Goal: Register for event/course: Register for event/course

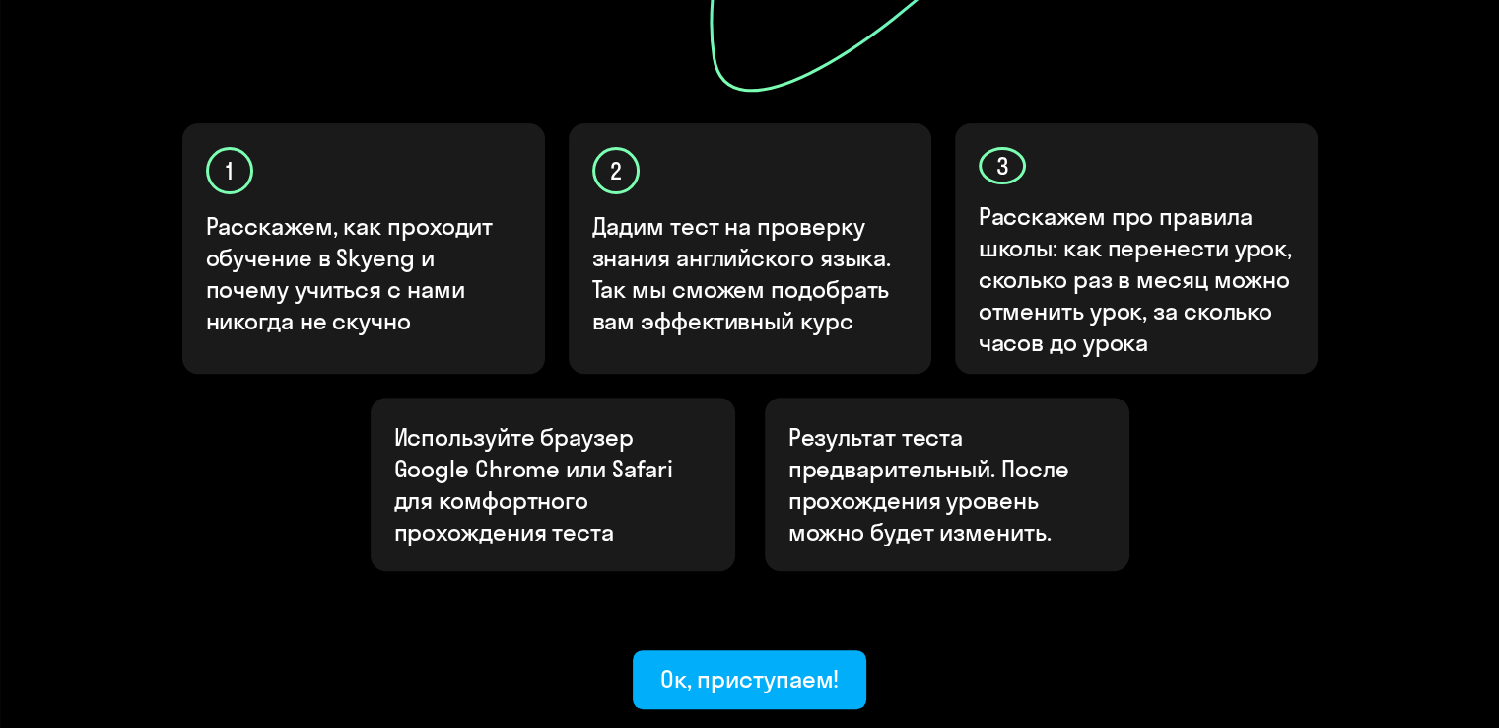
scroll to position [591, 0]
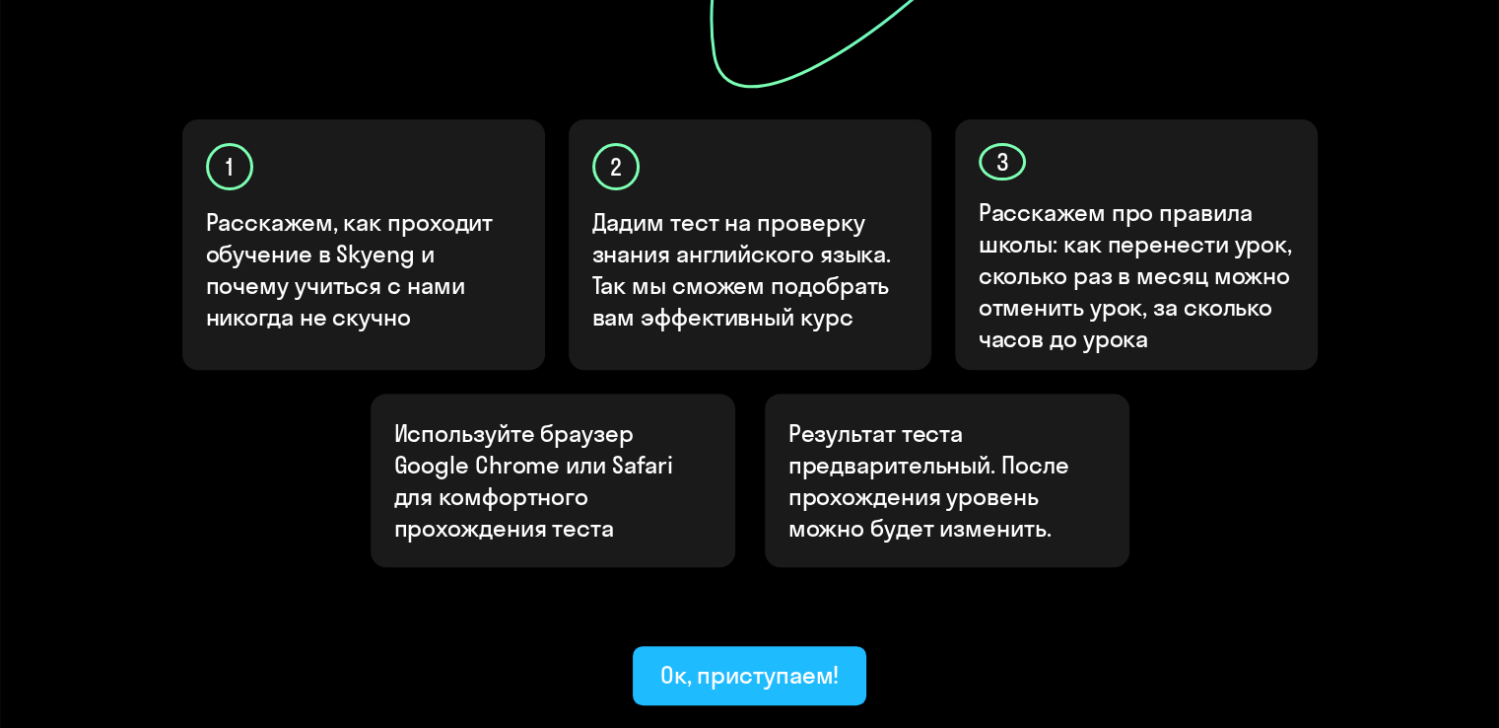
click at [722, 659] on div "Ок, приступаем!" at bounding box center [749, 675] width 179 height 32
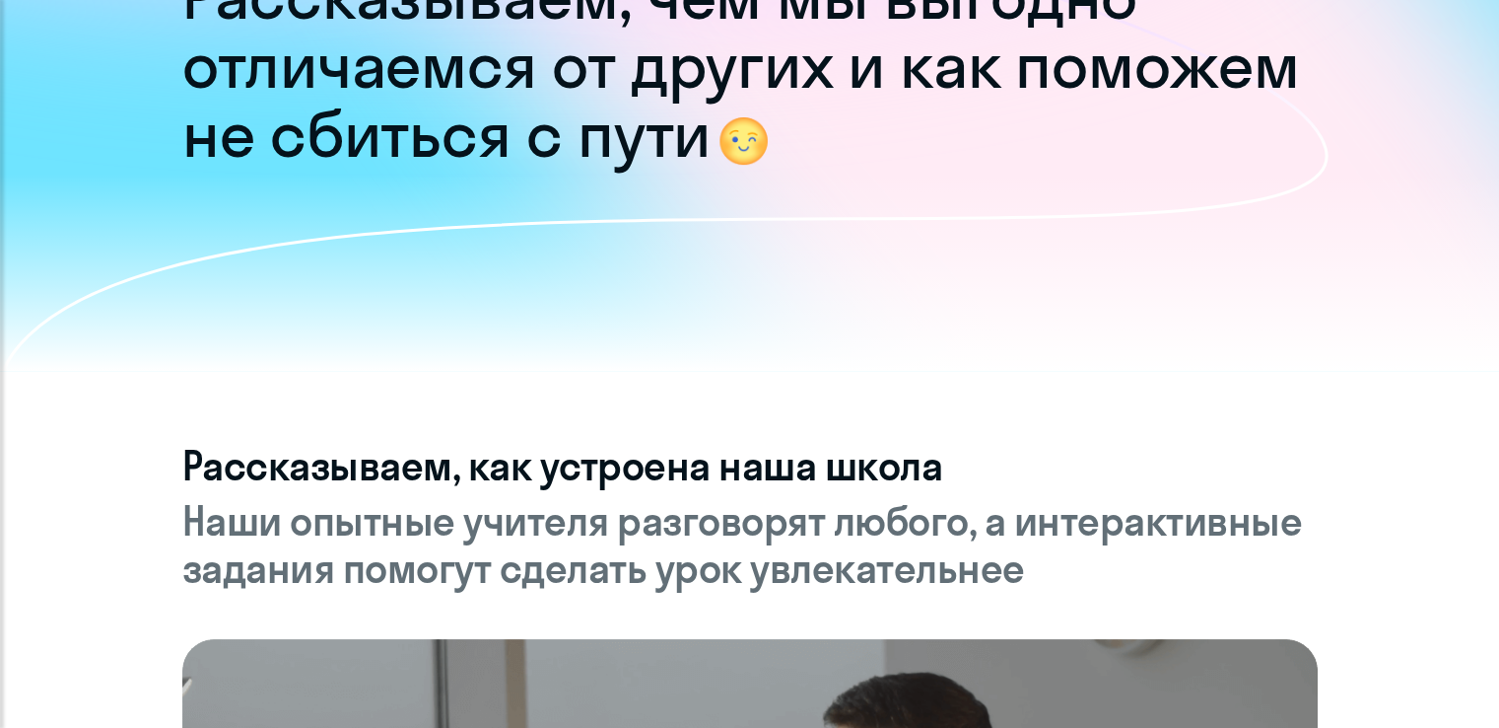
scroll to position [296, 0]
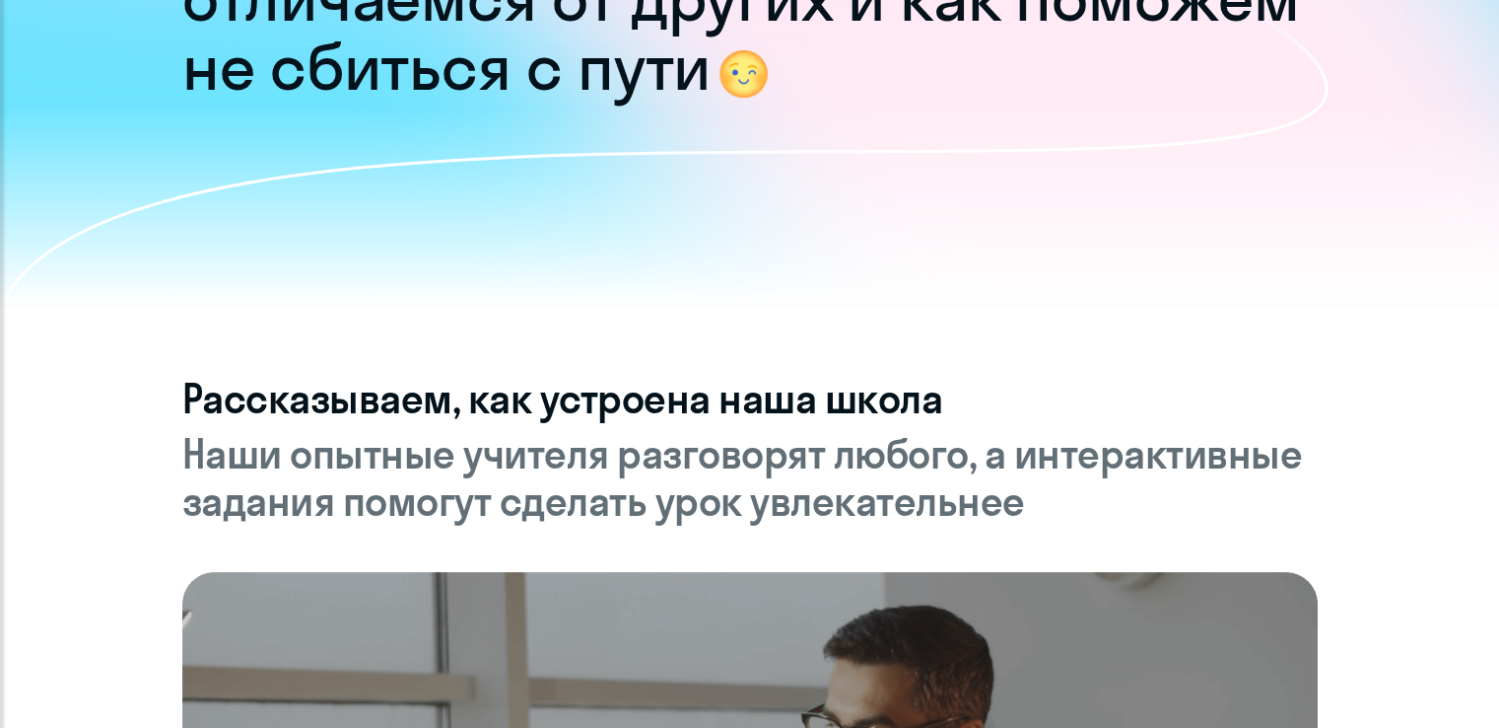
drag, startPoint x: 653, startPoint y: 340, endPoint x: 669, endPoint y: 340, distance: 16.8
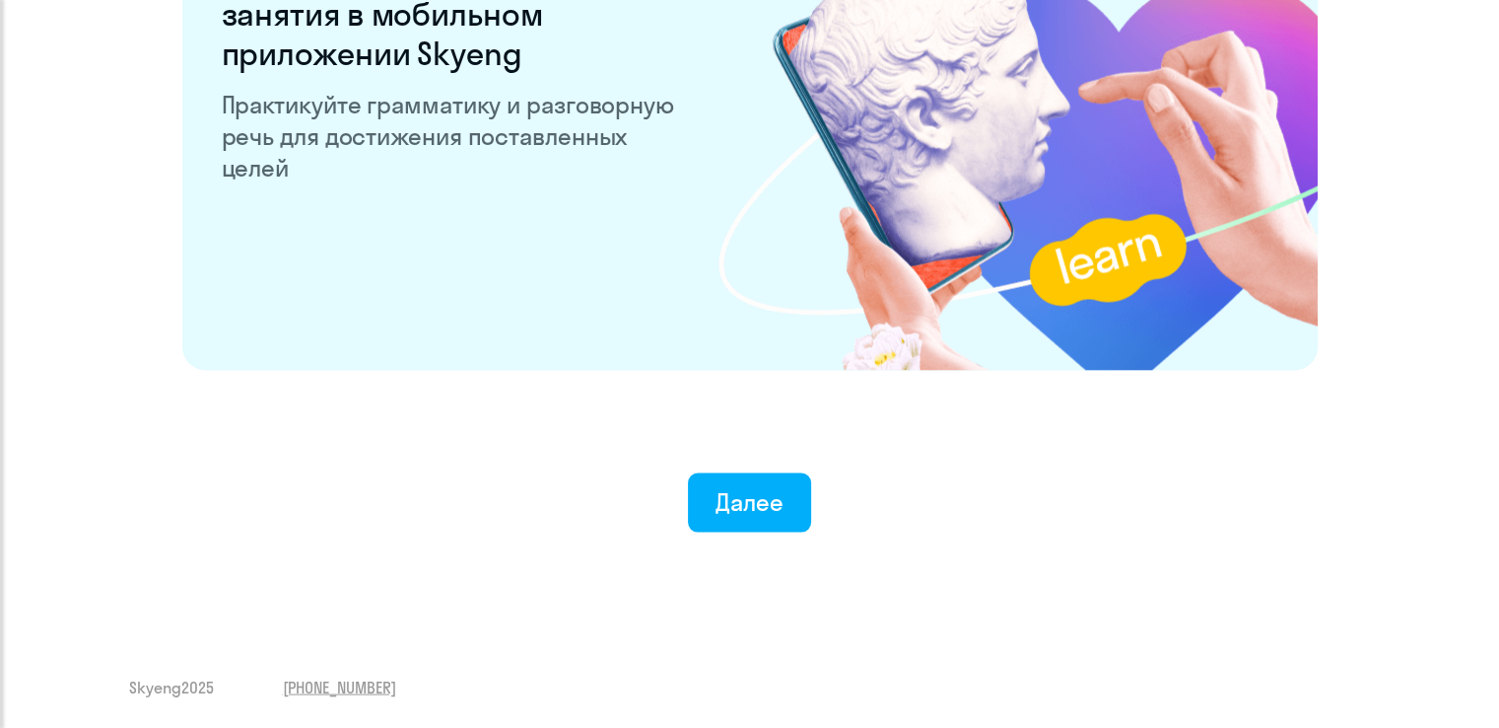
scroll to position [3842, 0]
click at [785, 508] on button "Далее" at bounding box center [749, 501] width 123 height 59
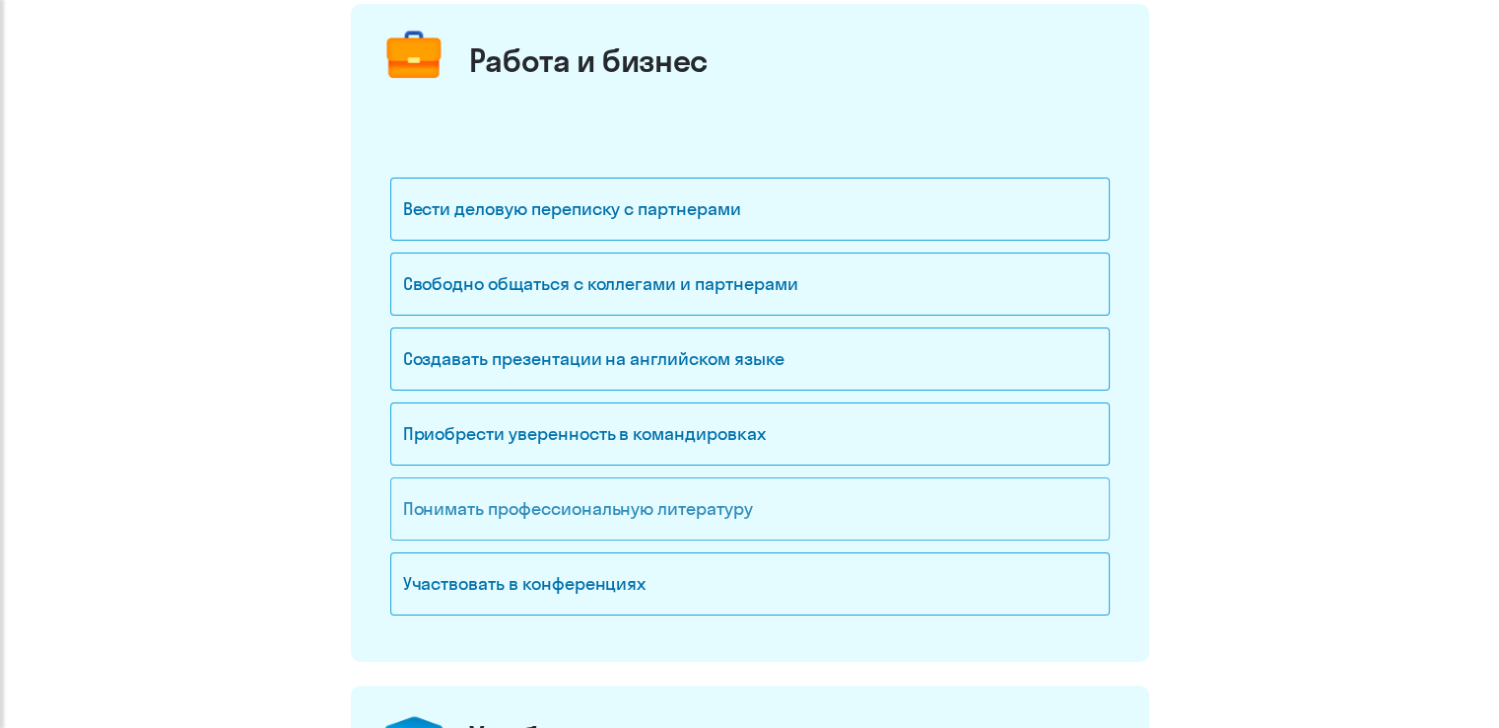
scroll to position [296, 0]
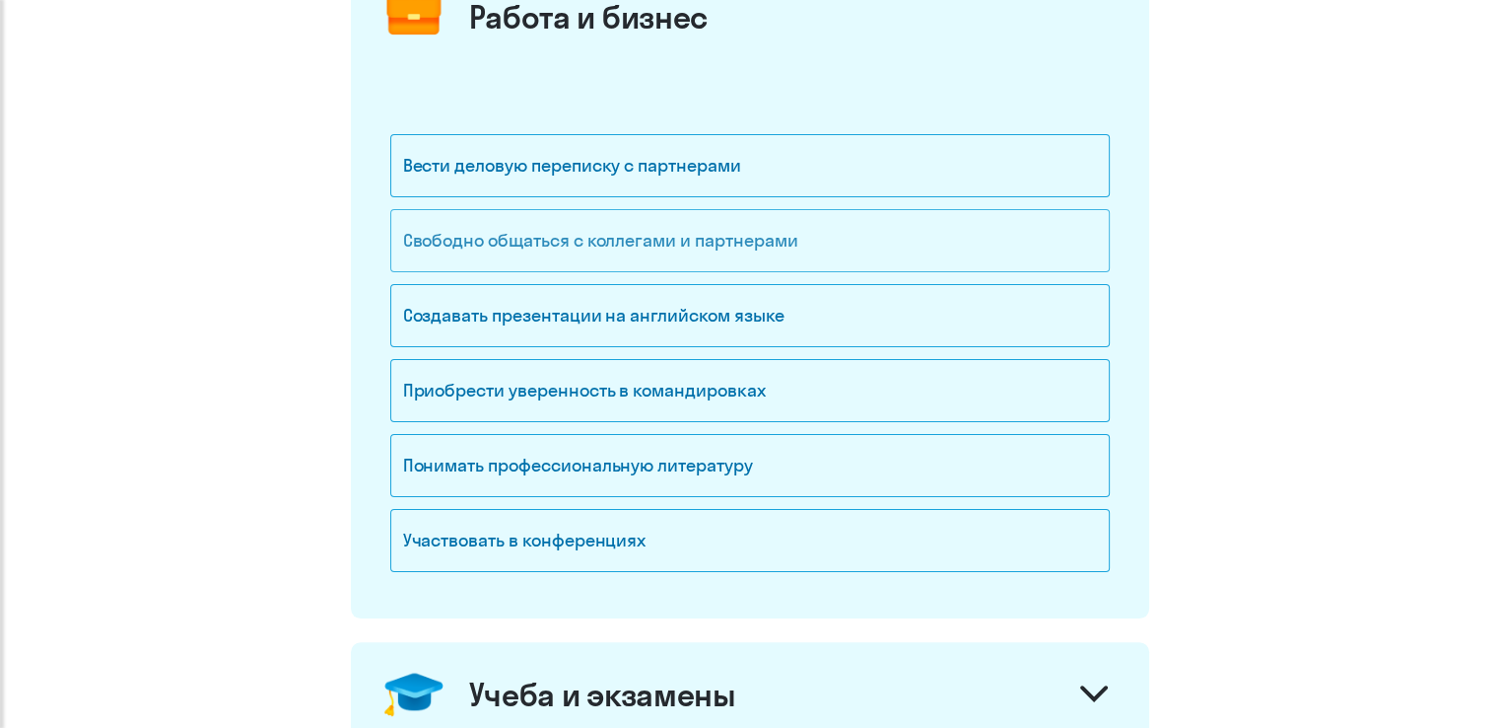
click at [689, 226] on div "Свободно общаться с коллегами и партнерами" at bounding box center [750, 240] width 720 height 63
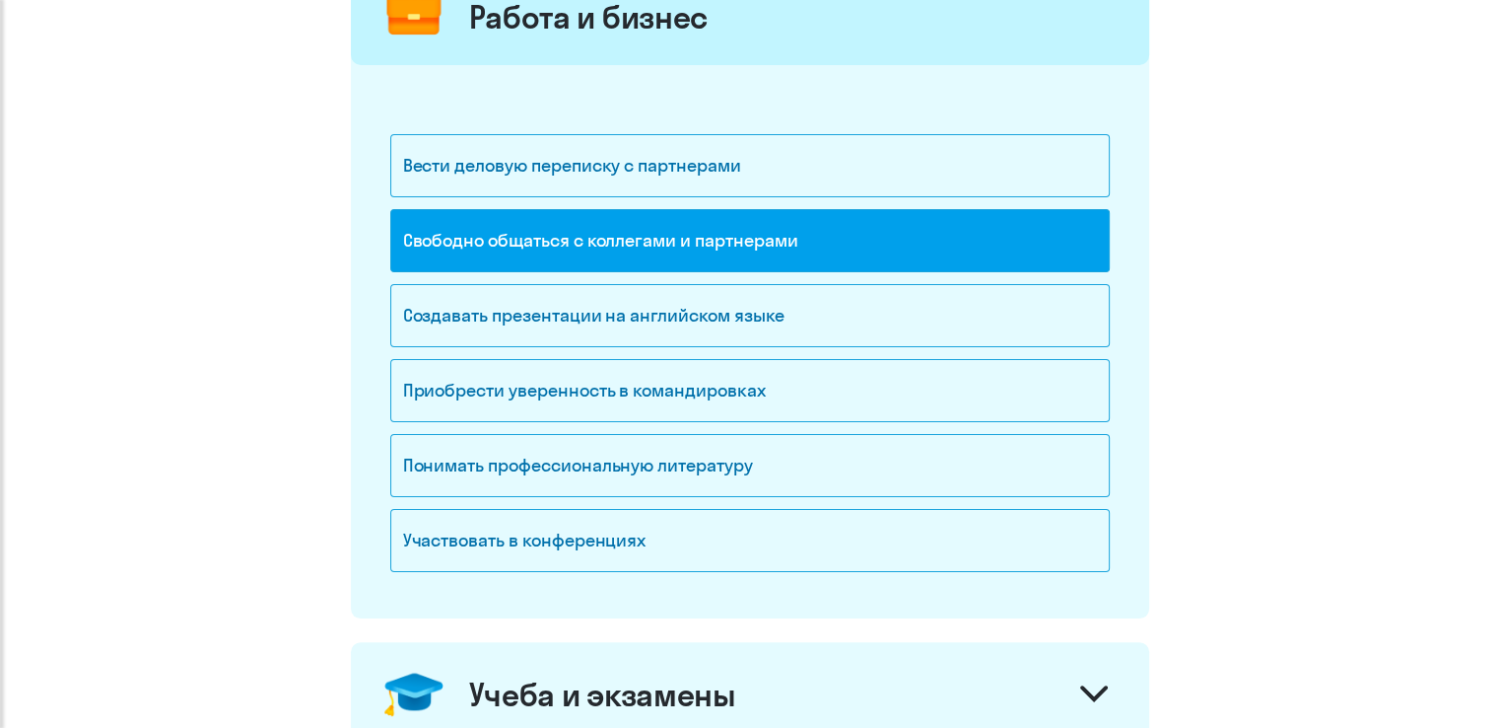
click at [1388, 328] on onb-ai-goals-route "Зачем вам английский? Работа и бизнес Вести деловую переписку с партнерами Своб…" at bounding box center [749, 611] width 1421 height 1556
click at [998, 408] on div "Приобрести уверенность в командировках" at bounding box center [750, 390] width 720 height 63
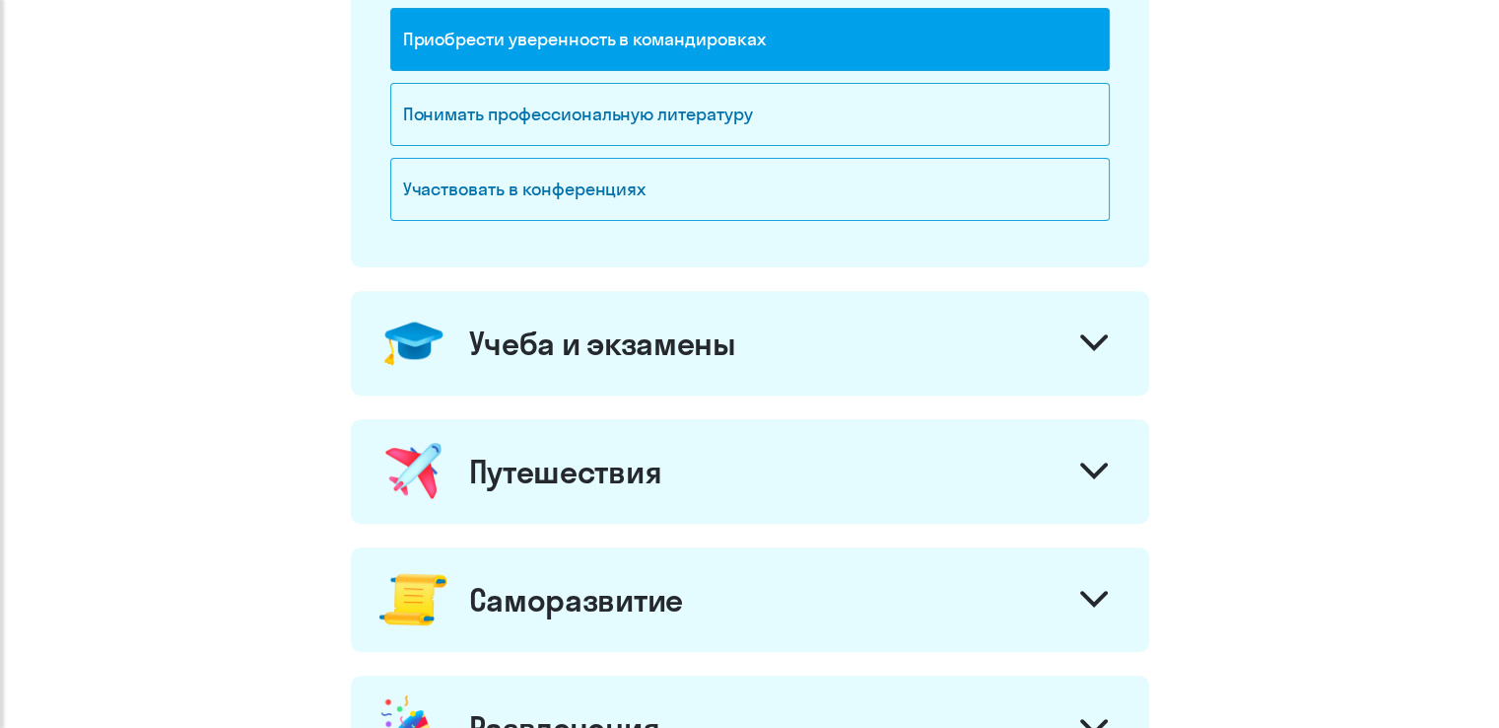
scroll to position [690, 0]
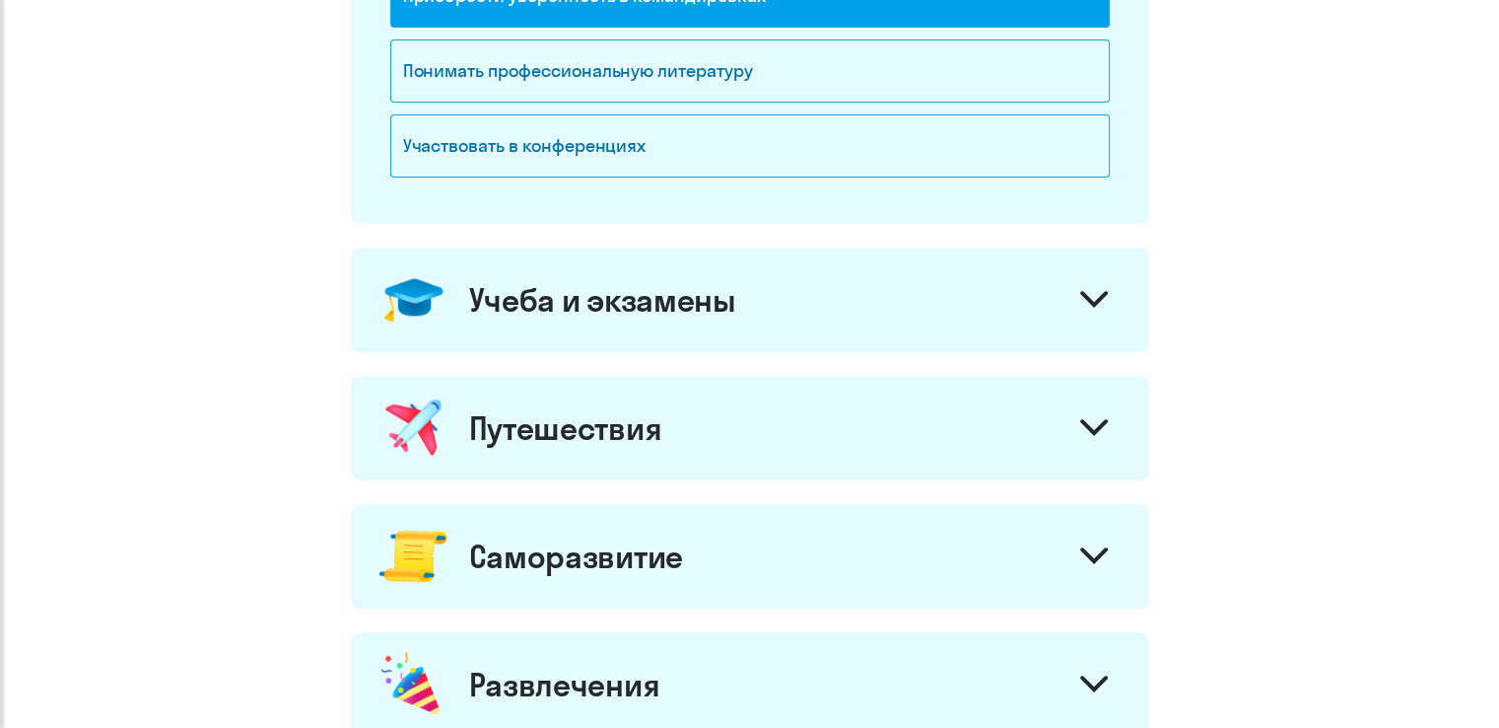
click at [977, 409] on div "Путешествия" at bounding box center [750, 428] width 798 height 104
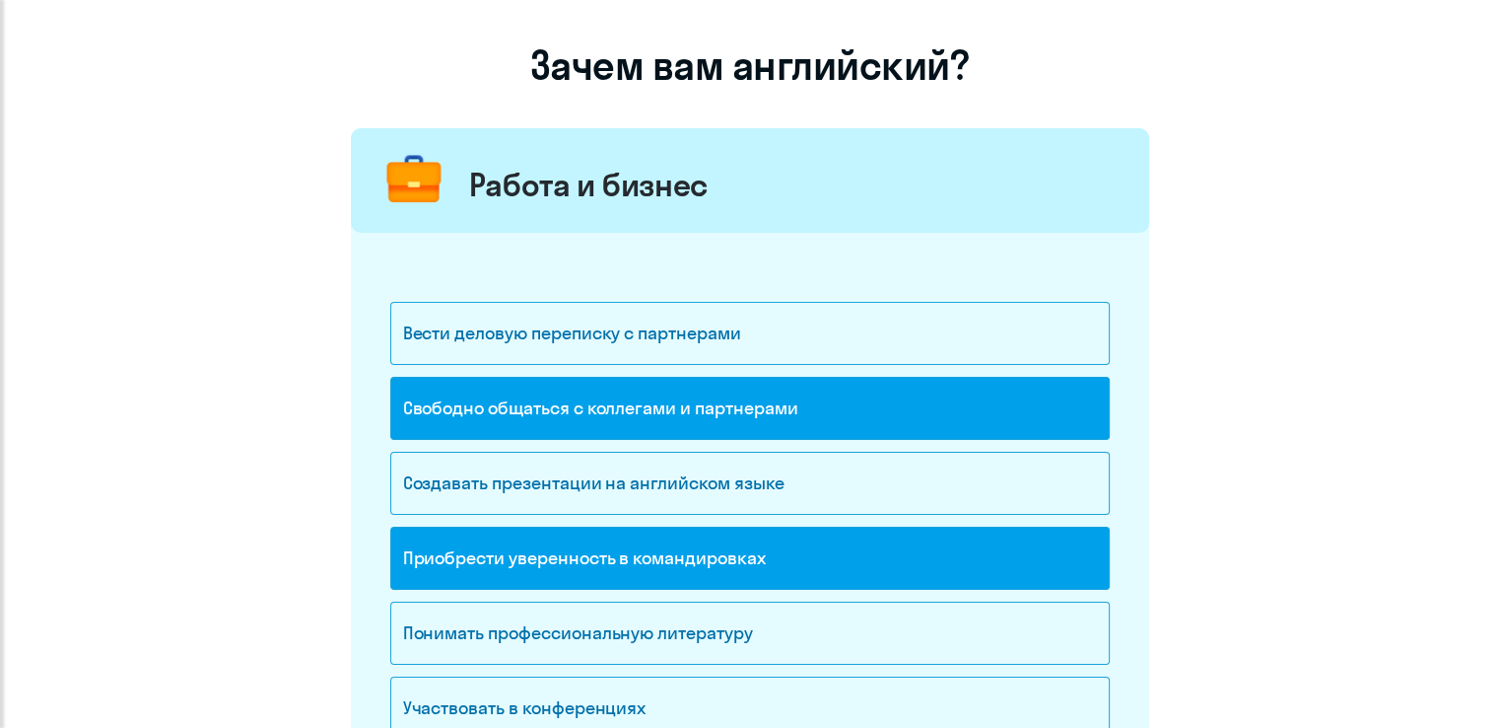
scroll to position [197, 0]
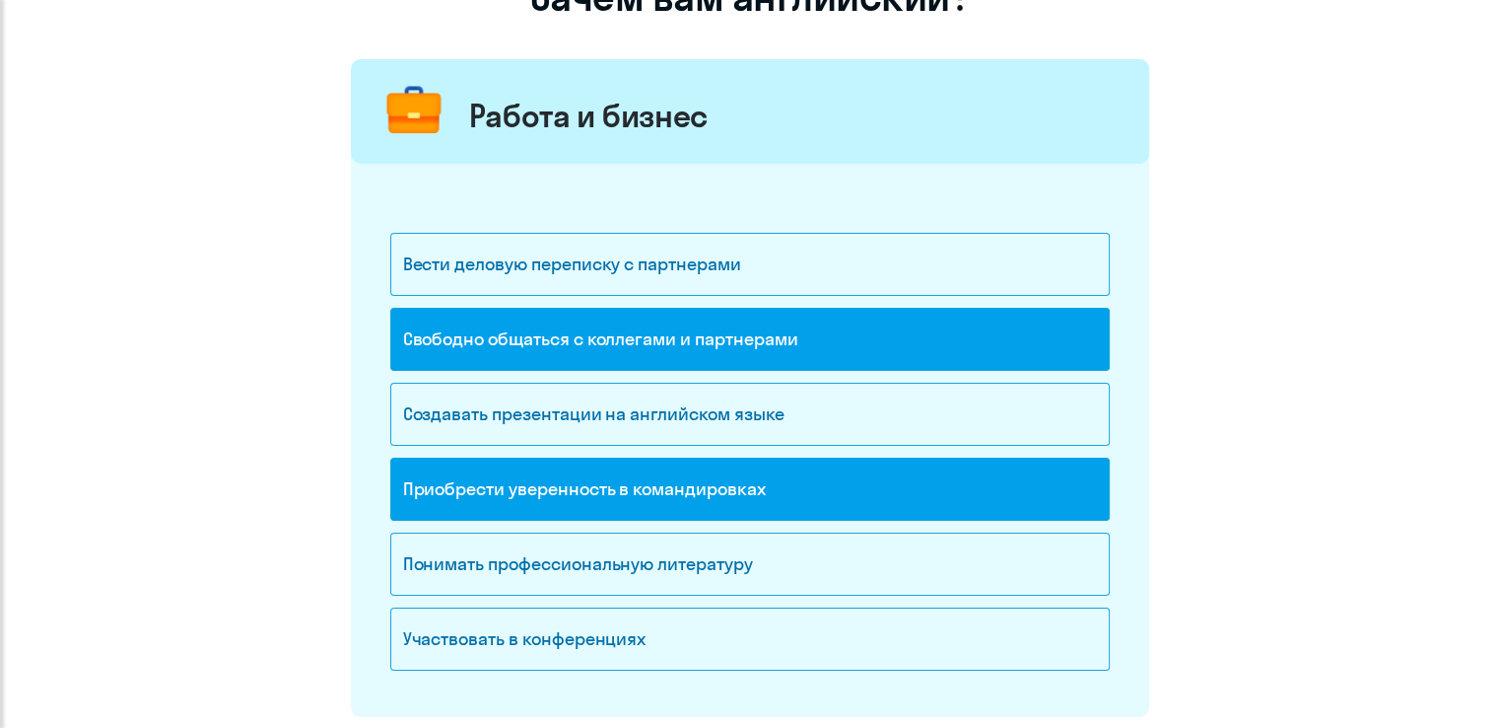
click at [909, 486] on div "Приобрести уверенность в командировках" at bounding box center [750, 488] width 720 height 63
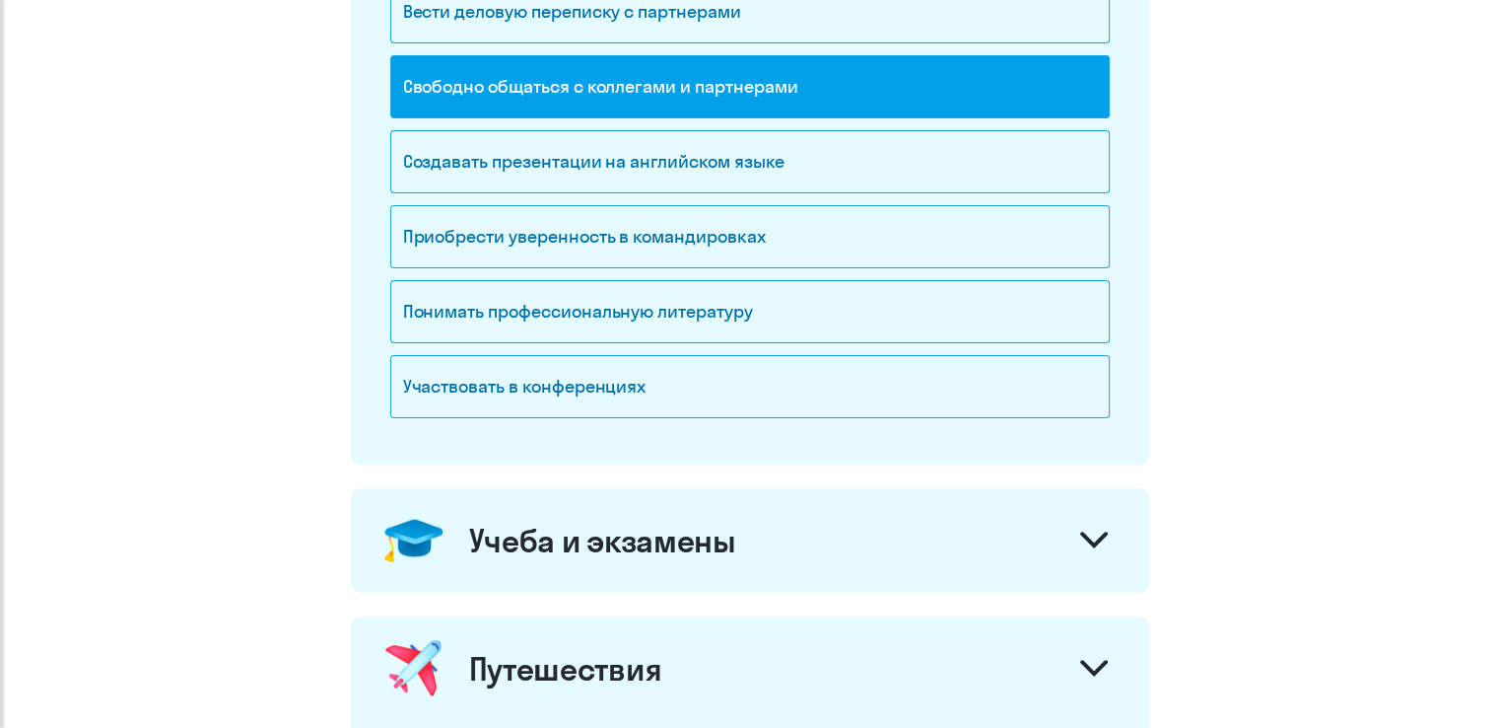
scroll to position [493, 0]
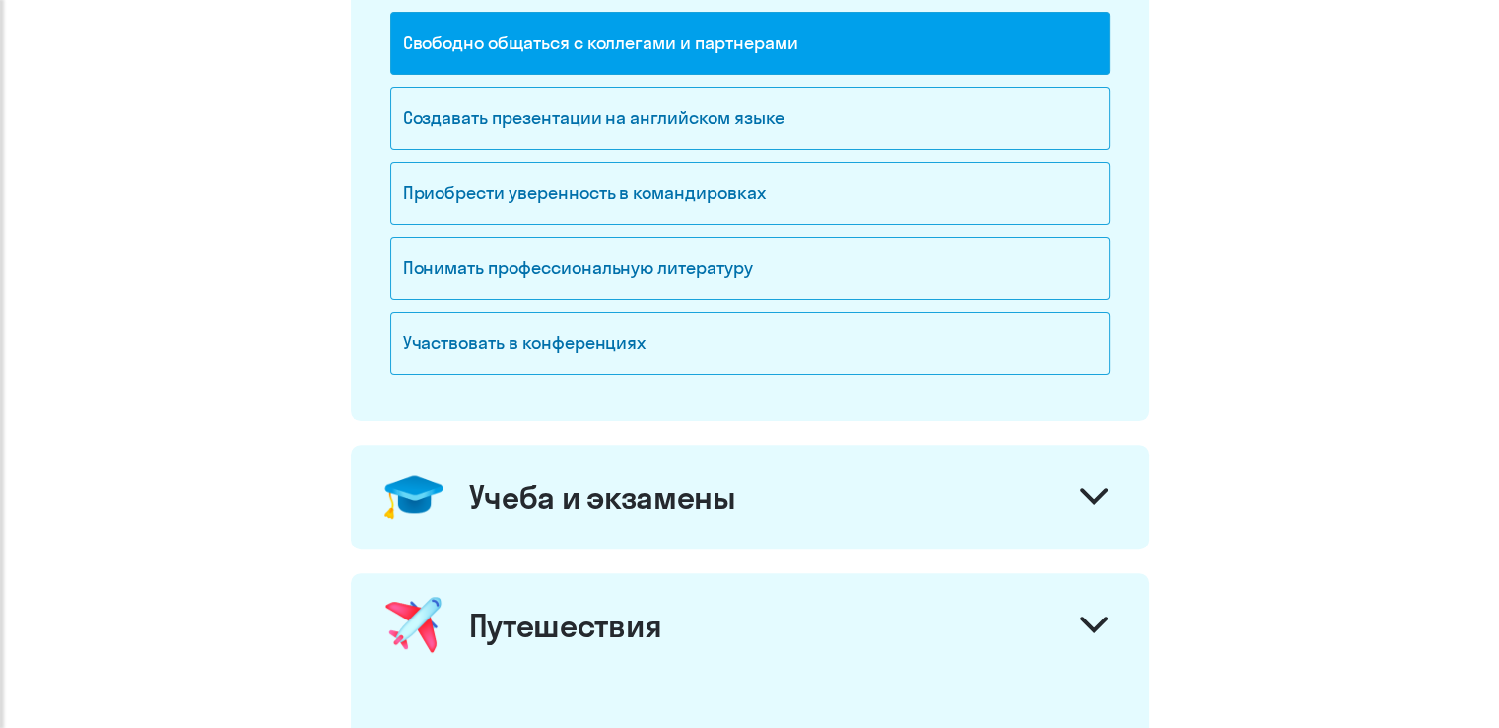
click at [1087, 475] on div at bounding box center [1094, 498] width 47 height 47
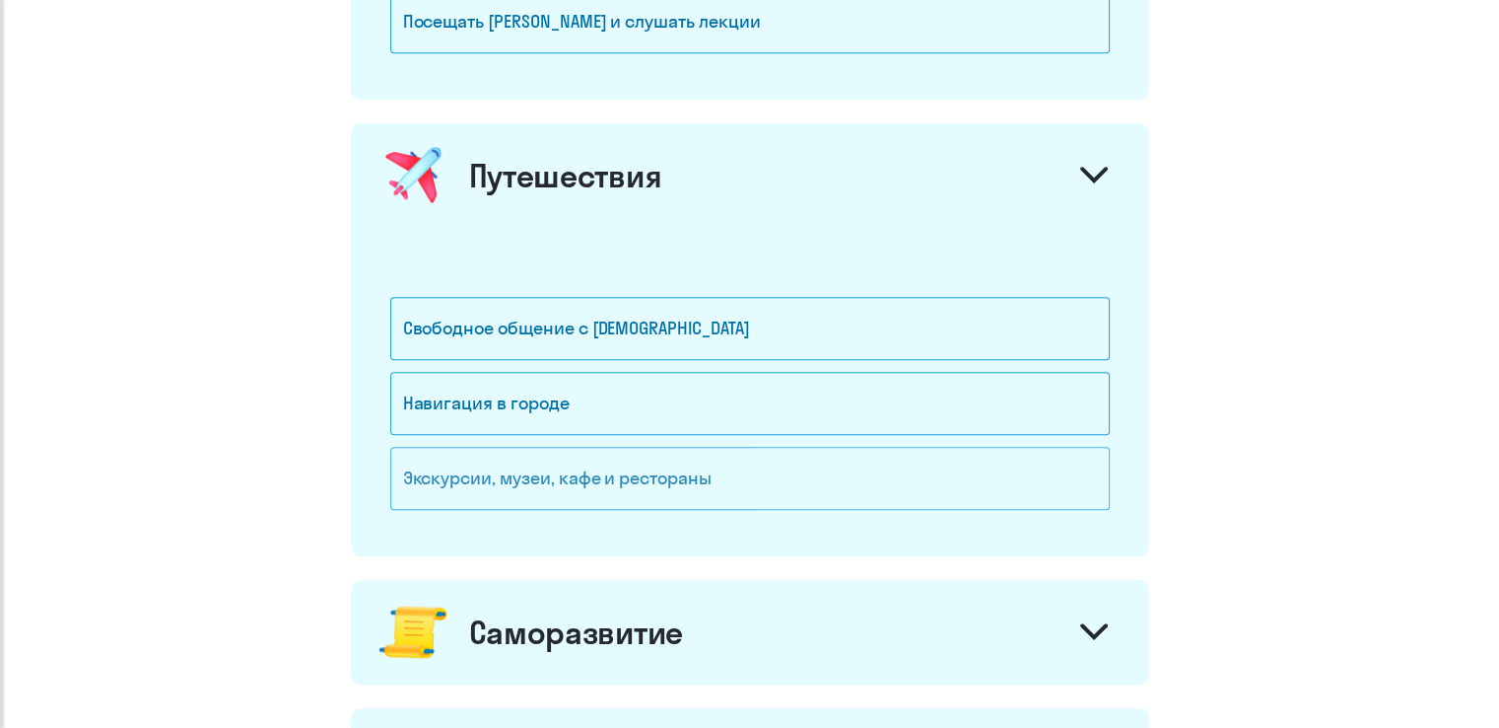
scroll to position [1282, 0]
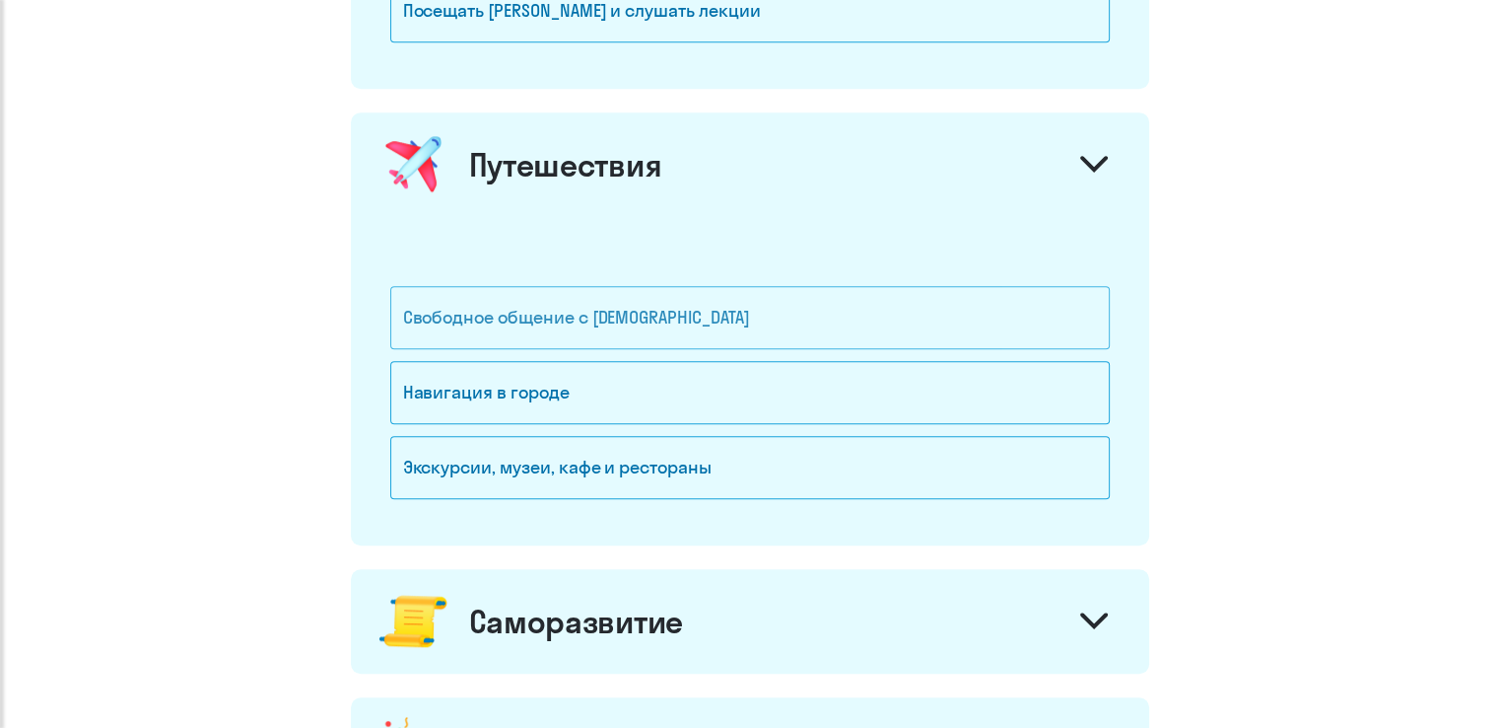
click at [622, 316] on div "Свободное общение с [DEMOGRAPHIC_DATA]" at bounding box center [750, 317] width 720 height 63
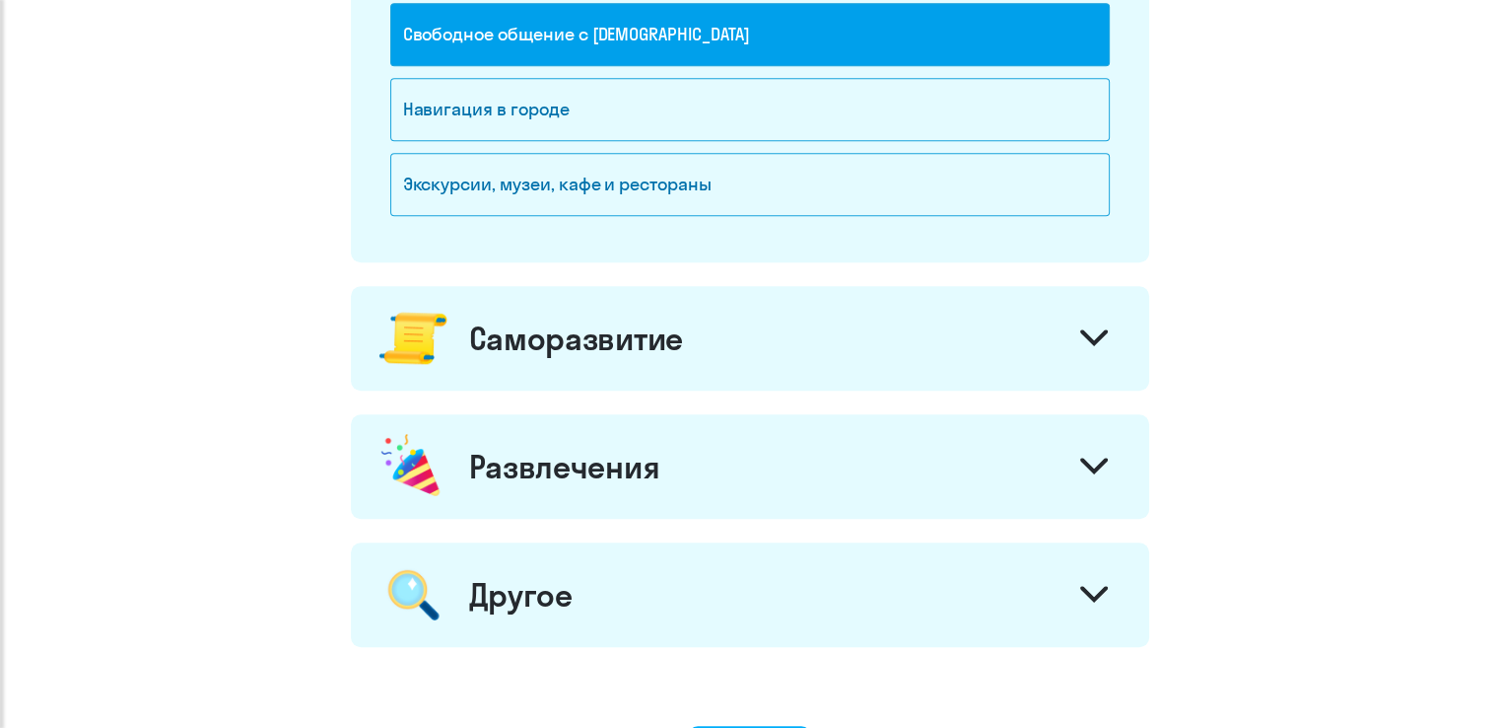
scroll to position [1577, 0]
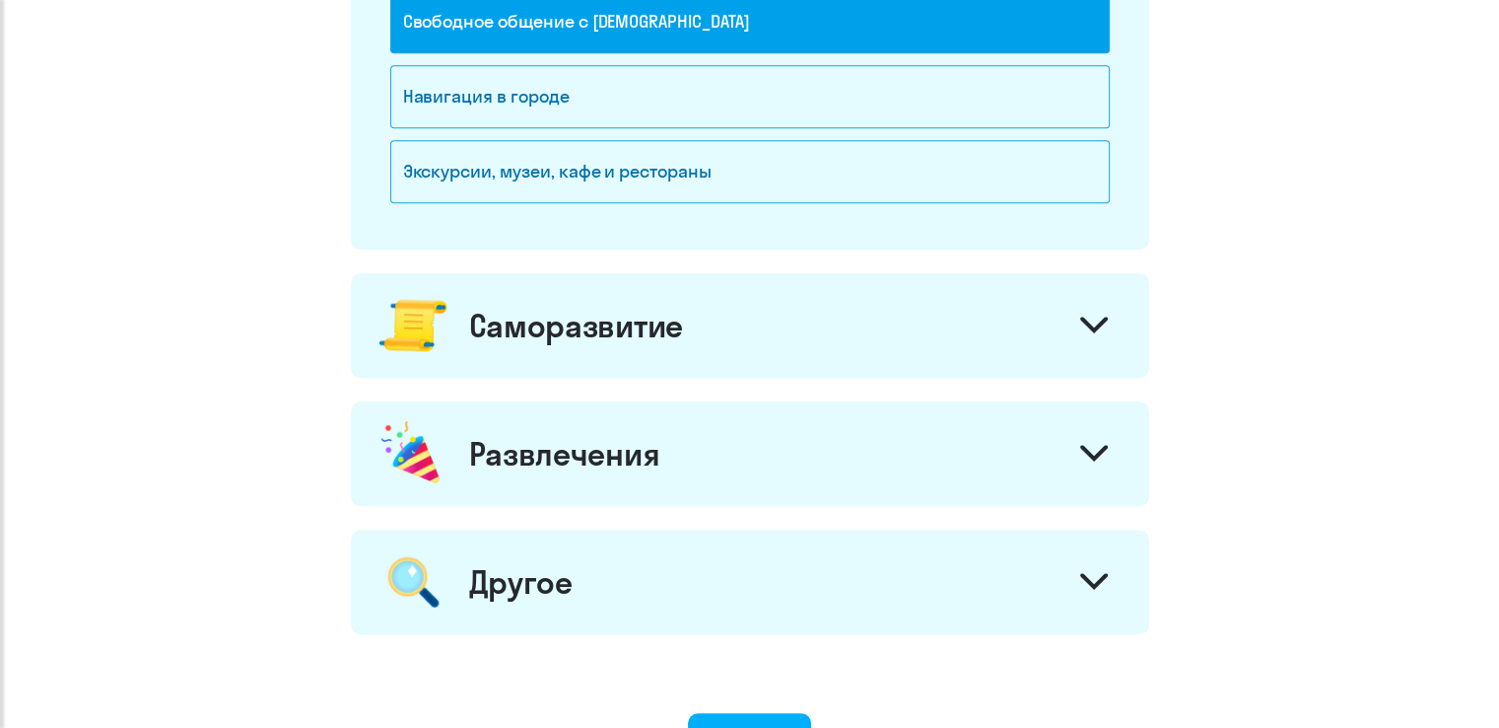
click at [1094, 316] on icon at bounding box center [1094, 324] width 28 height 17
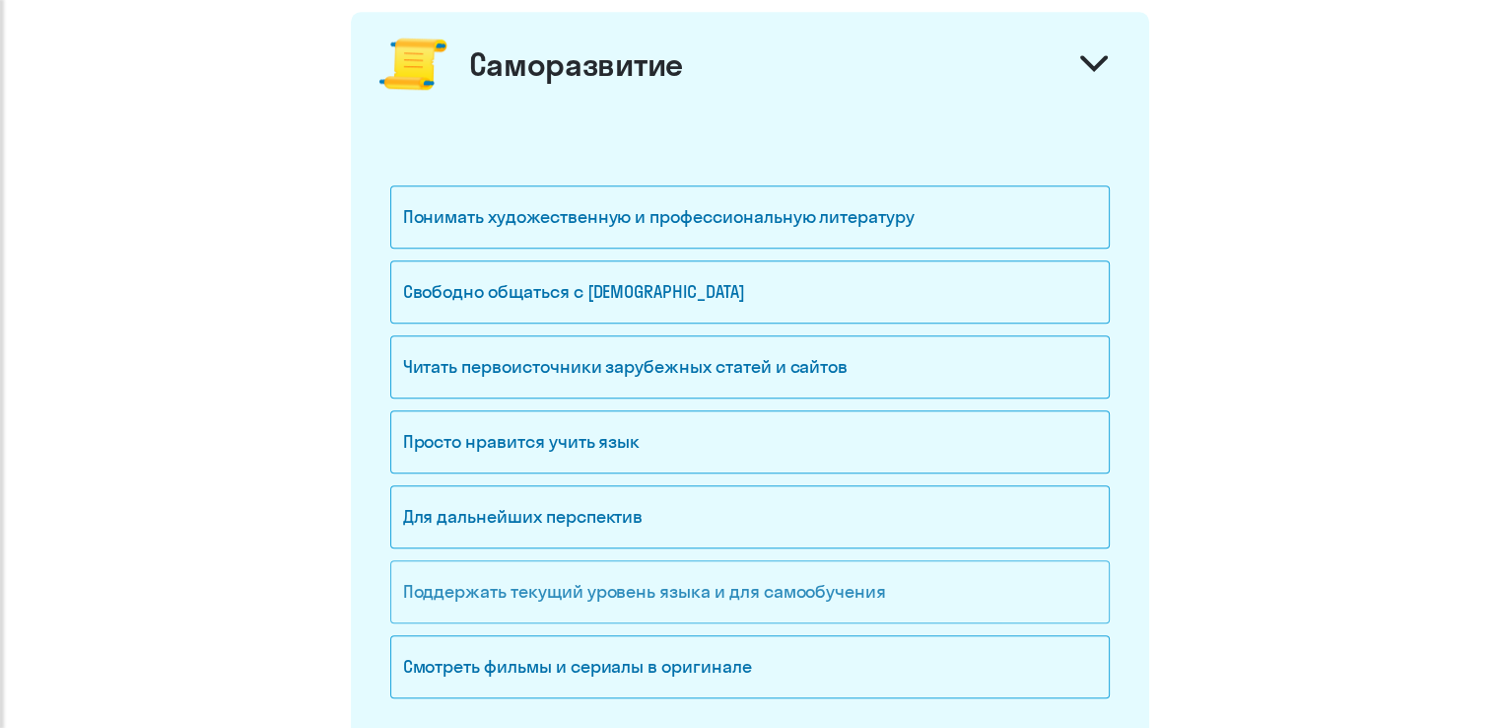
scroll to position [1873, 0]
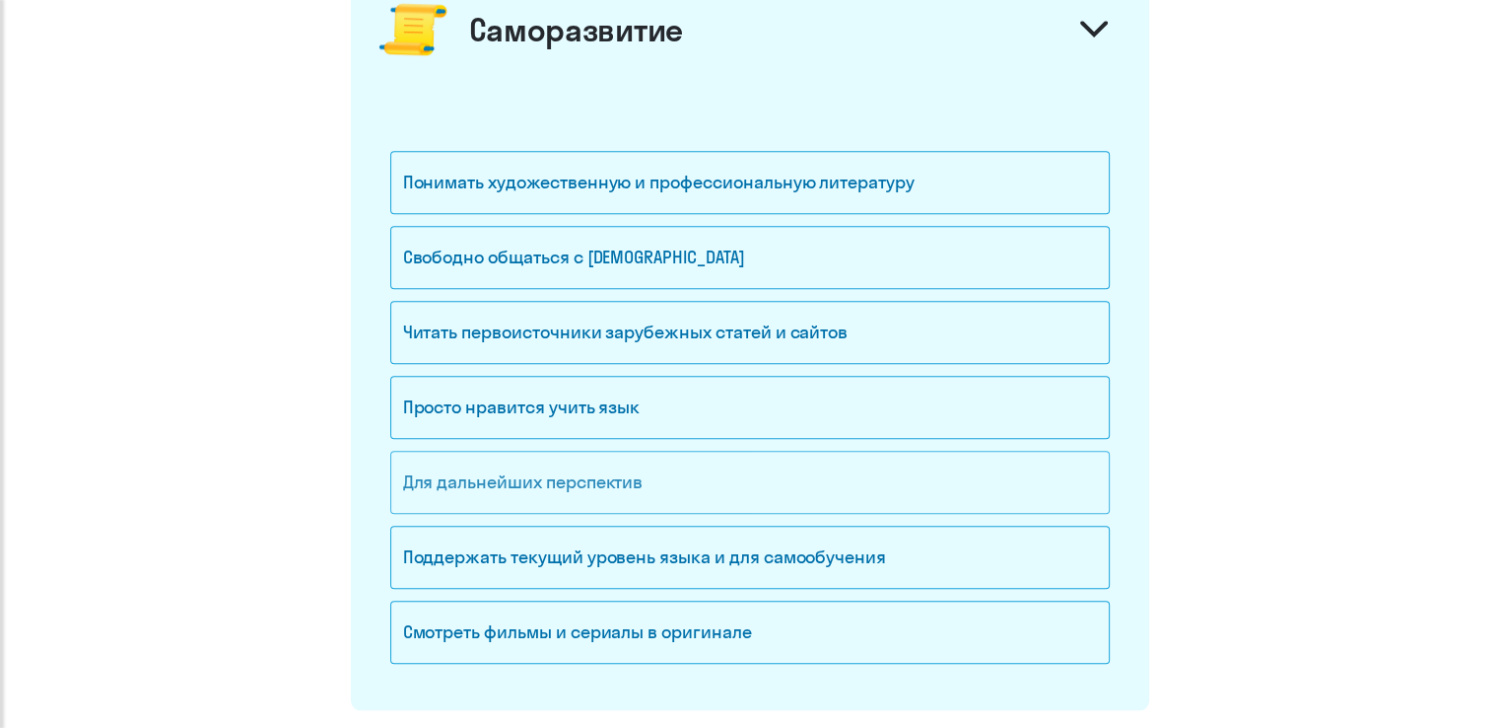
click at [766, 485] on div "Для дальнейших перспектив" at bounding box center [750, 482] width 720 height 63
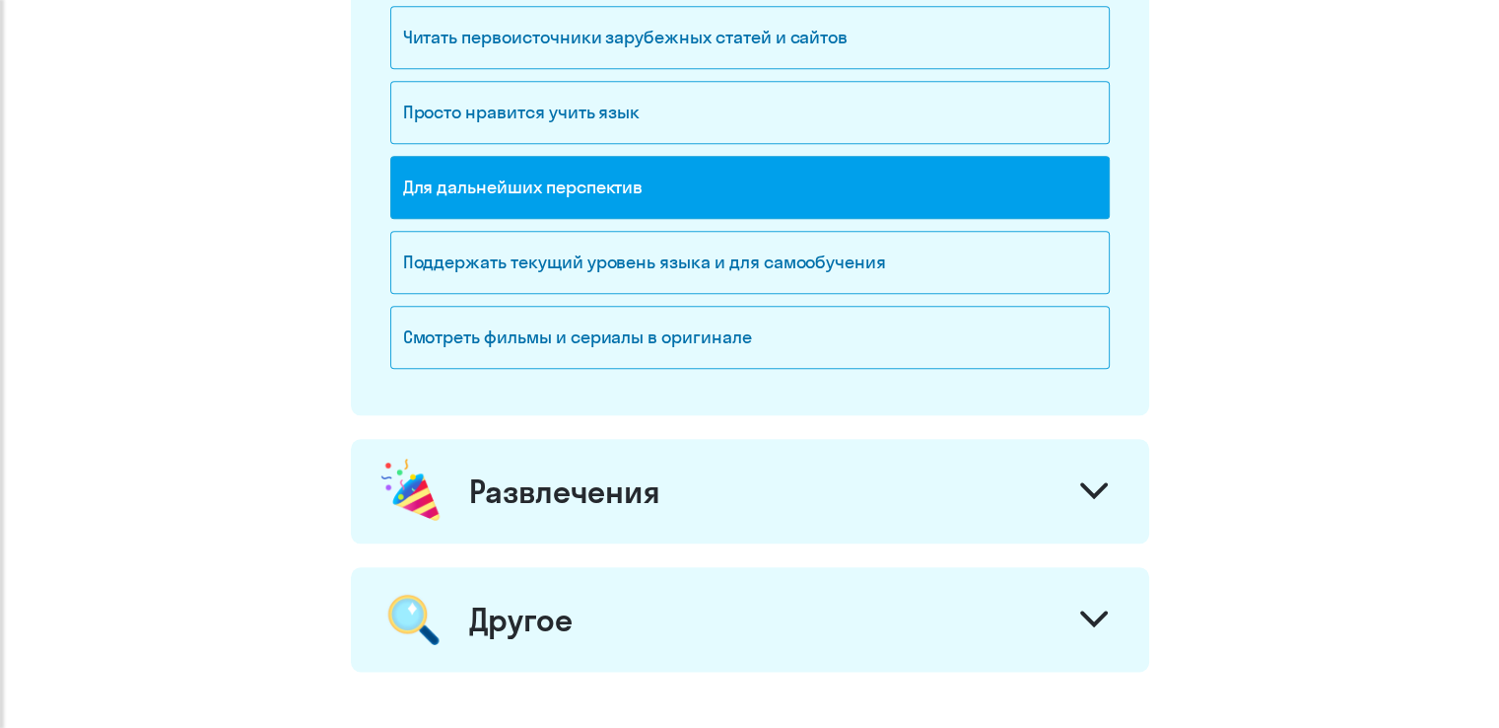
scroll to position [2267, 0]
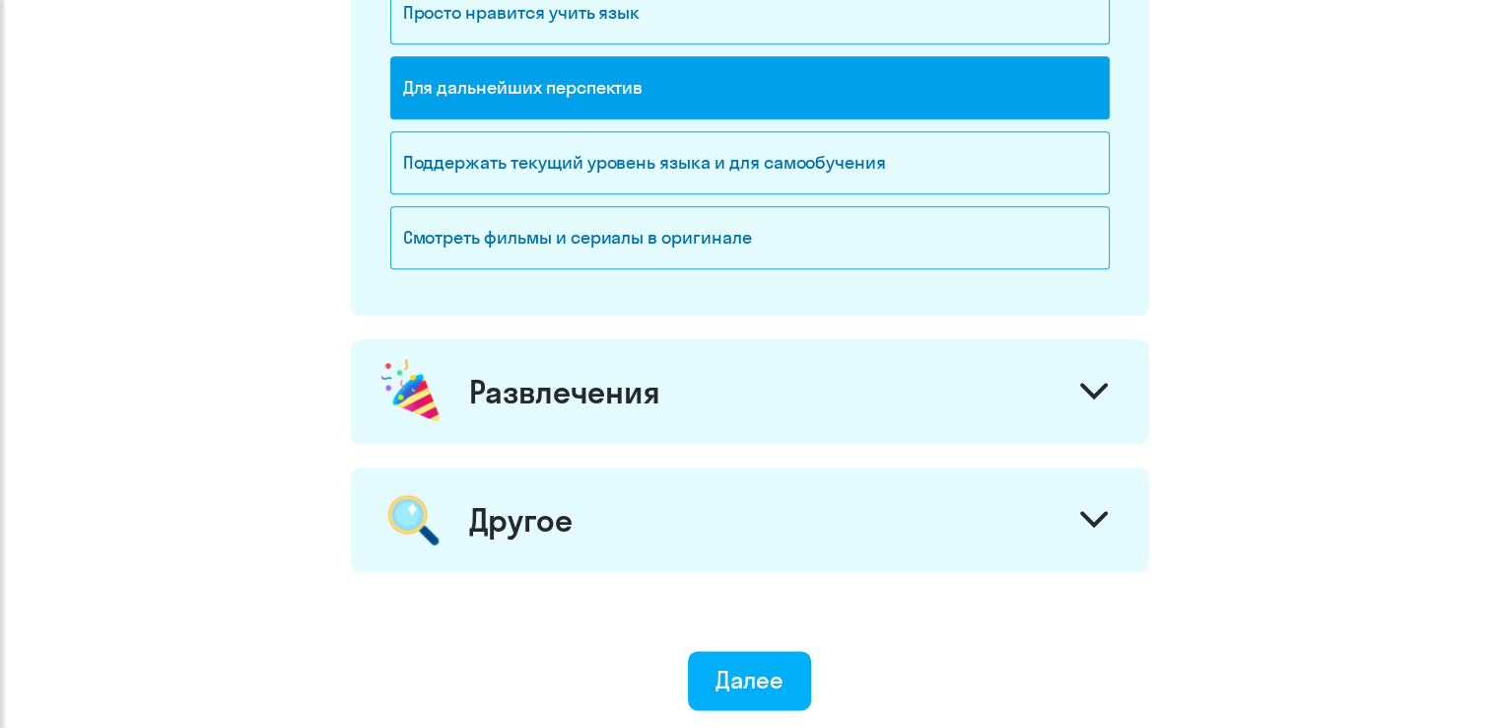
click at [1006, 367] on div "Развлечения" at bounding box center [750, 391] width 798 height 104
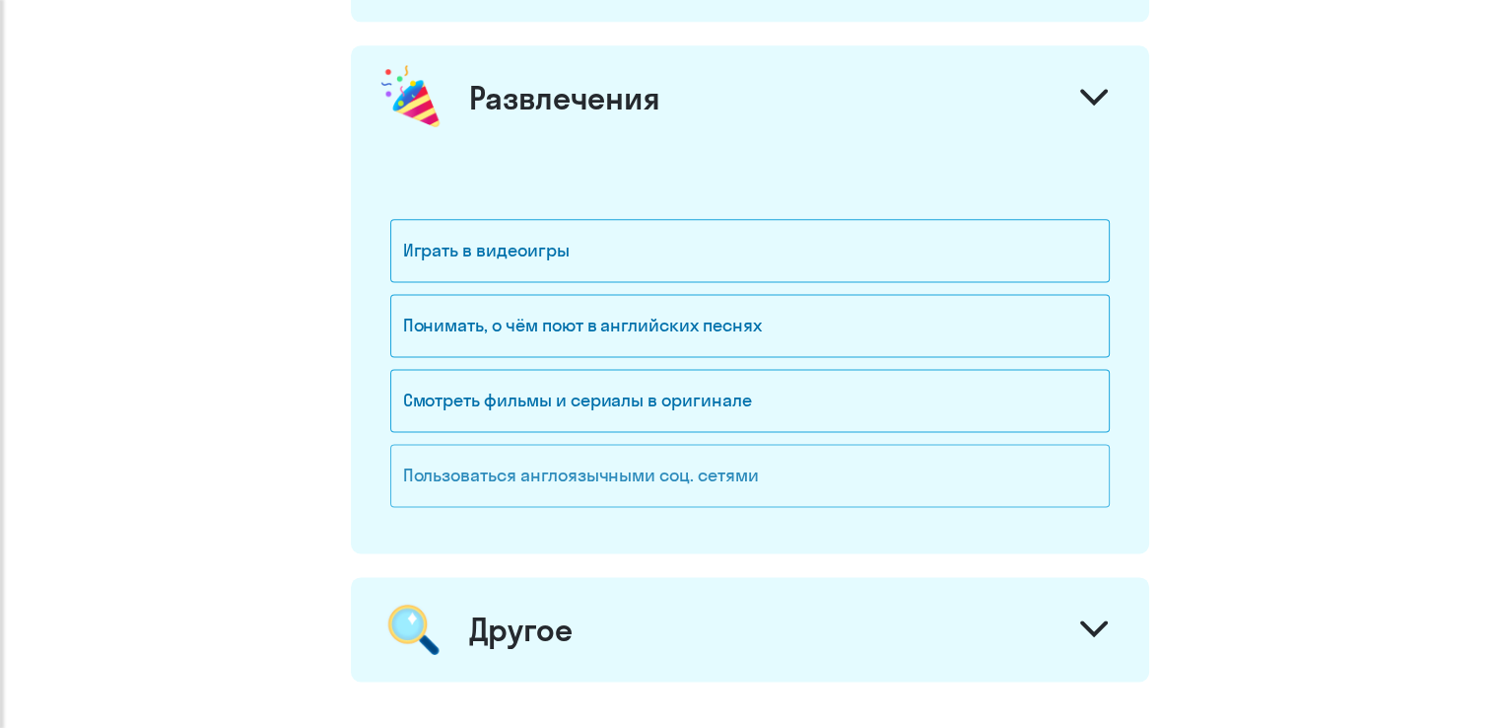
scroll to position [2563, 0]
click at [744, 464] on div "Пользоваться англоязычными соц. сетями" at bounding box center [750, 473] width 720 height 63
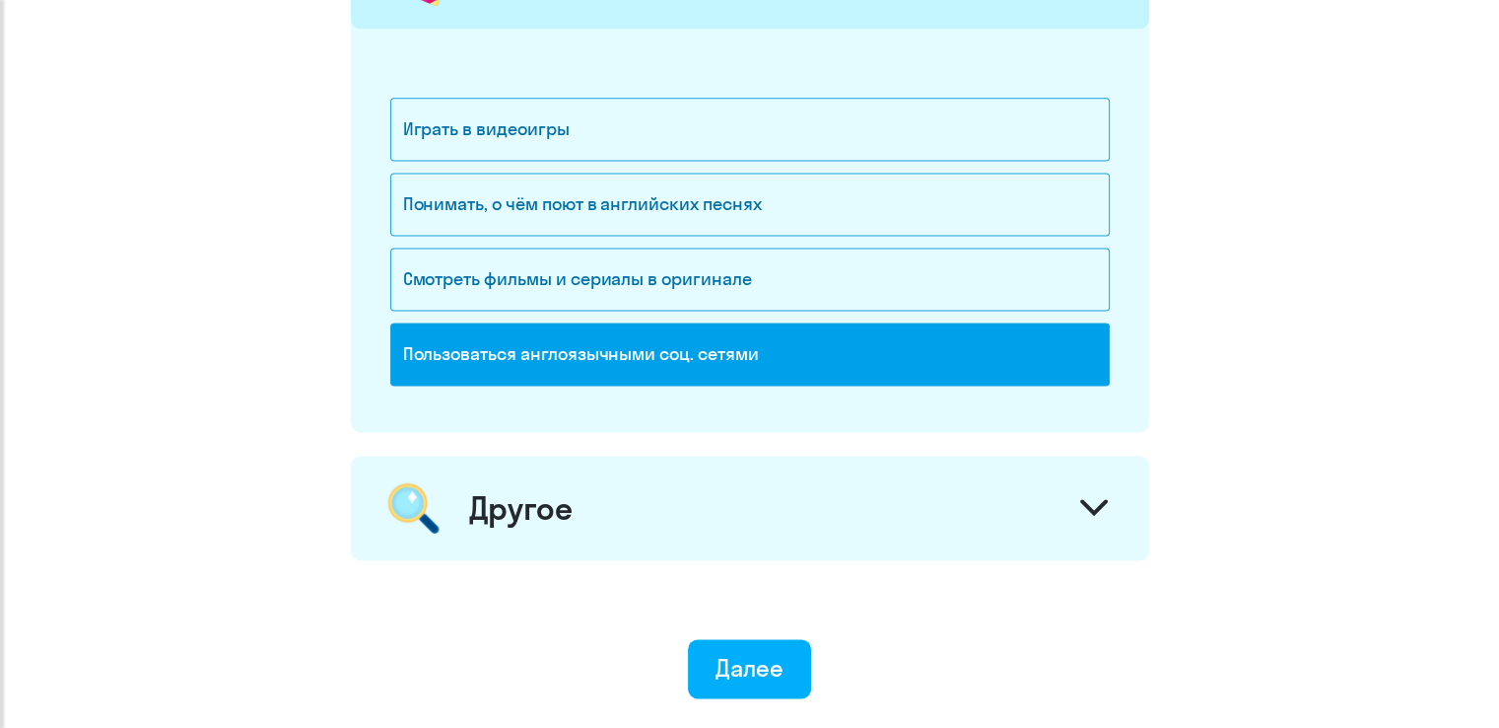
scroll to position [2832, 0]
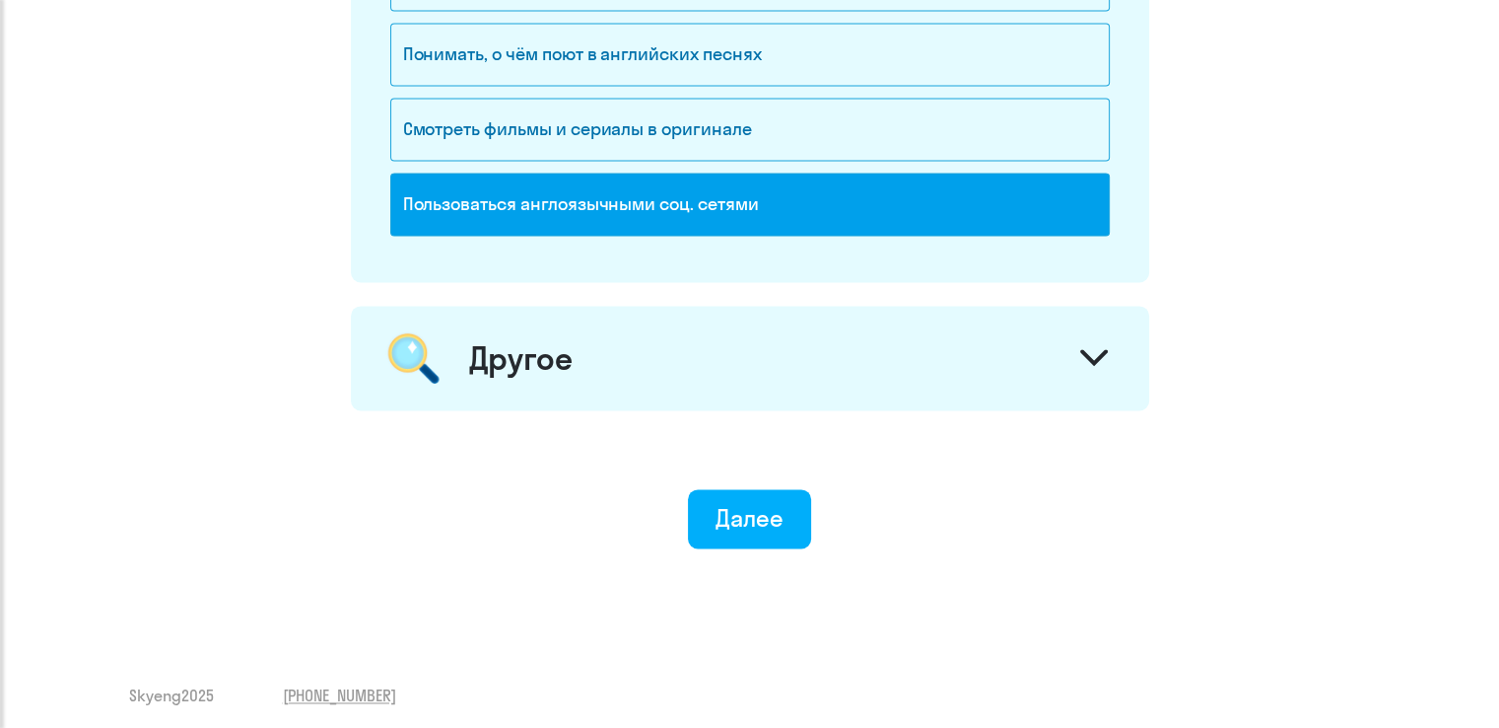
click at [1096, 351] on icon at bounding box center [1094, 357] width 24 height 12
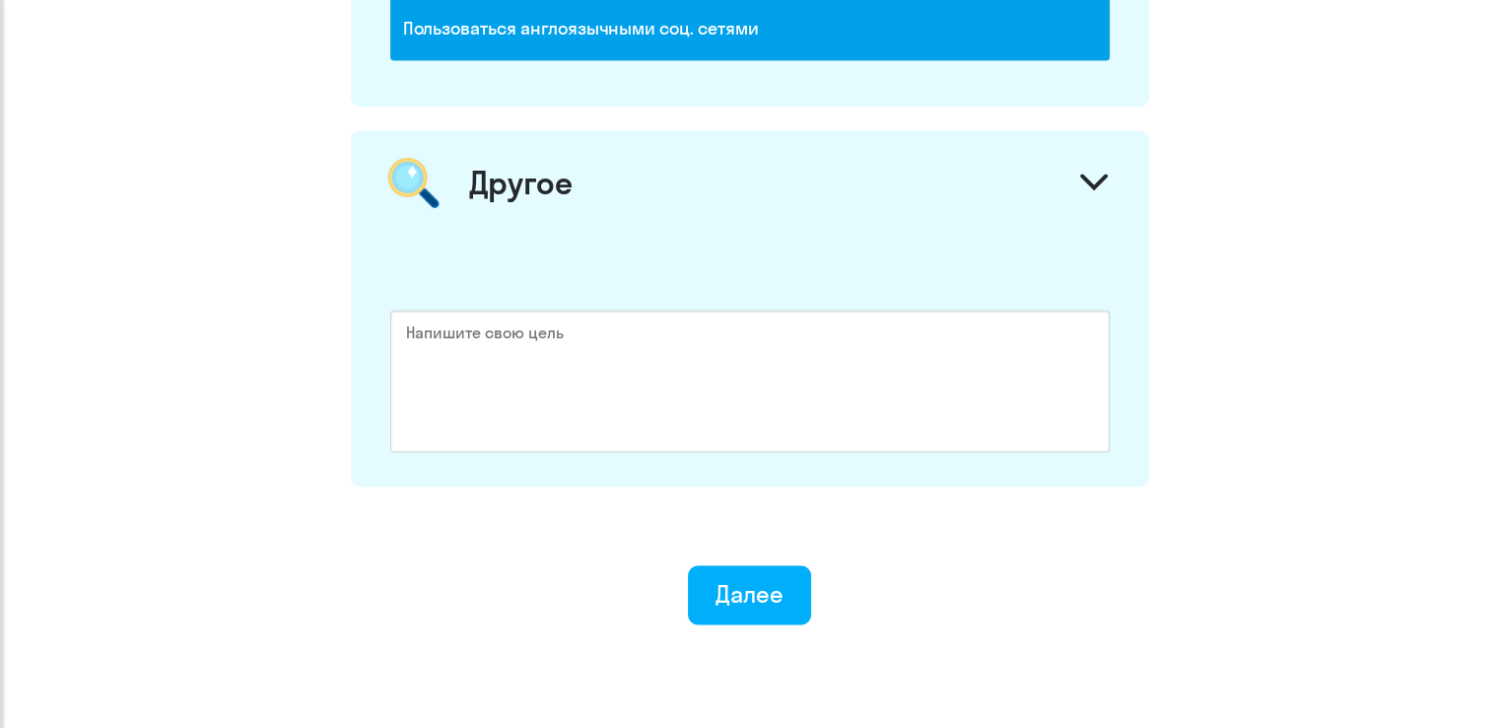
scroll to position [3029, 0]
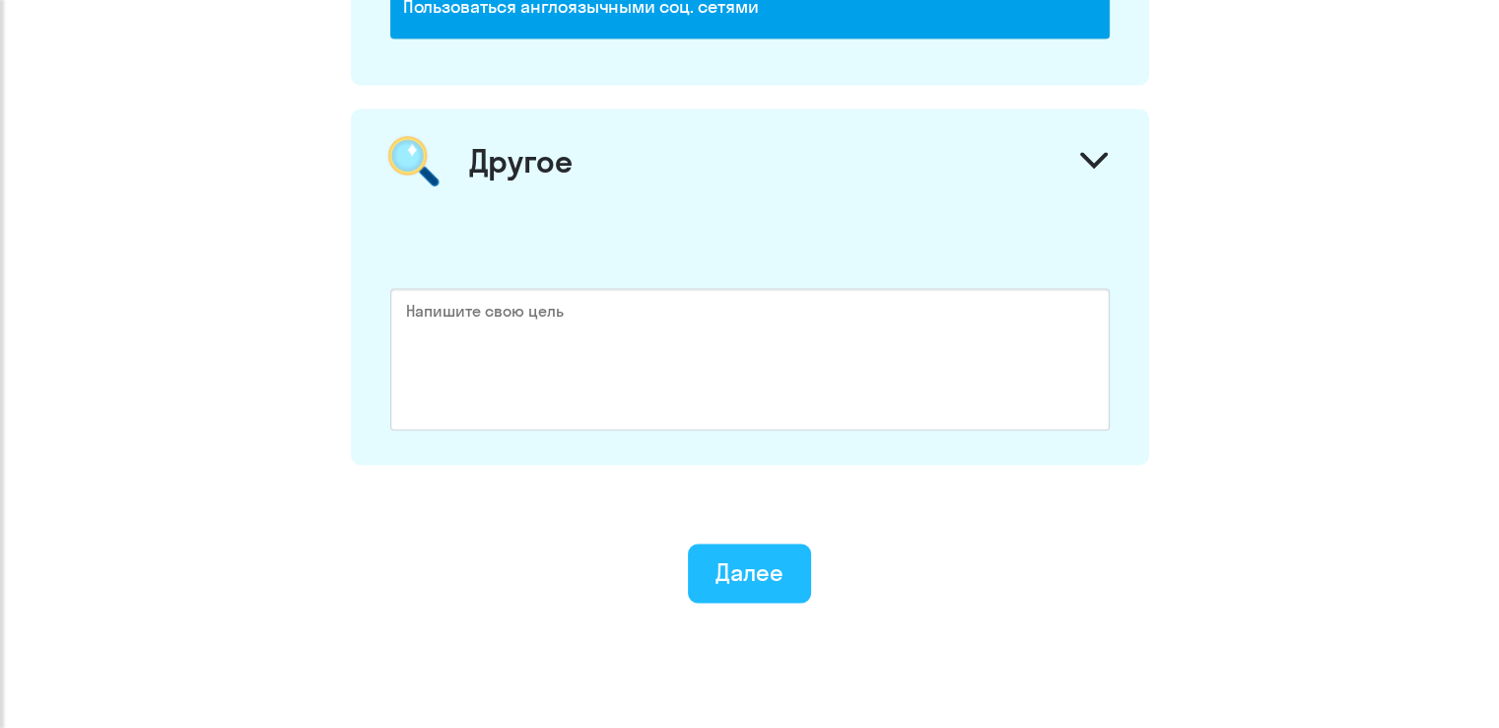
drag, startPoint x: 756, startPoint y: 572, endPoint x: 754, endPoint y: 561, distance: 11.0
click at [756, 564] on div "Далее" at bounding box center [750, 572] width 68 height 32
